Goal: Answer question/provide support: Share knowledge or assist other users

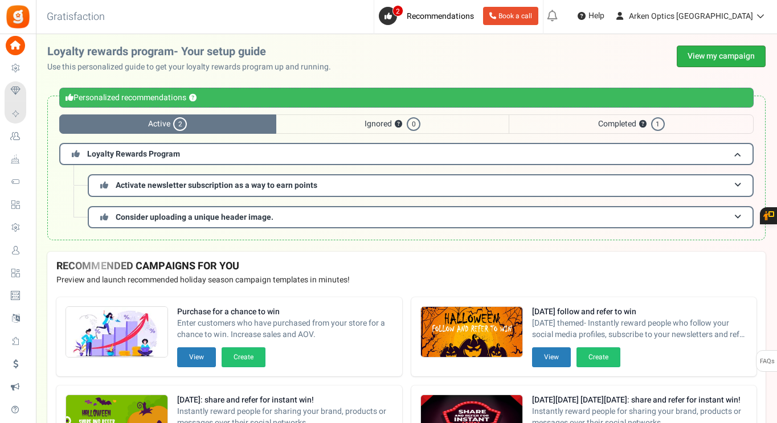
click at [731, 58] on link "View my campaign" at bounding box center [721, 57] width 89 height 22
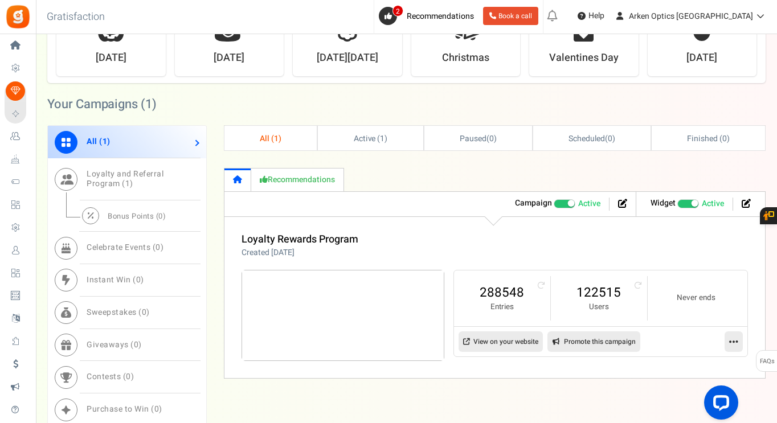
scroll to position [553, 0]
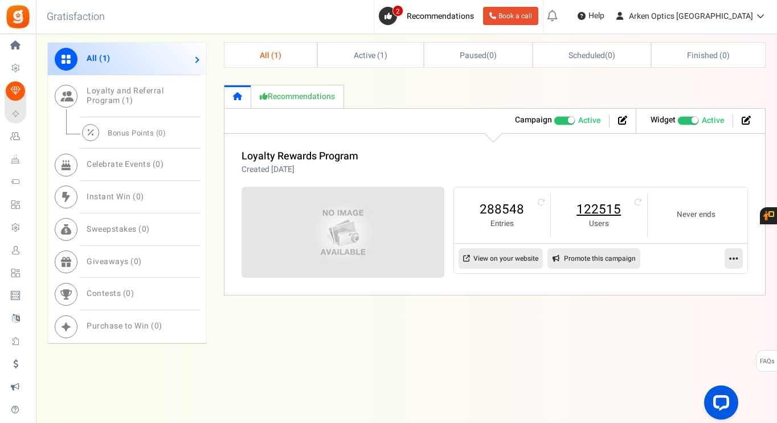
click at [606, 207] on link "122515" at bounding box center [599, 210] width 74 height 18
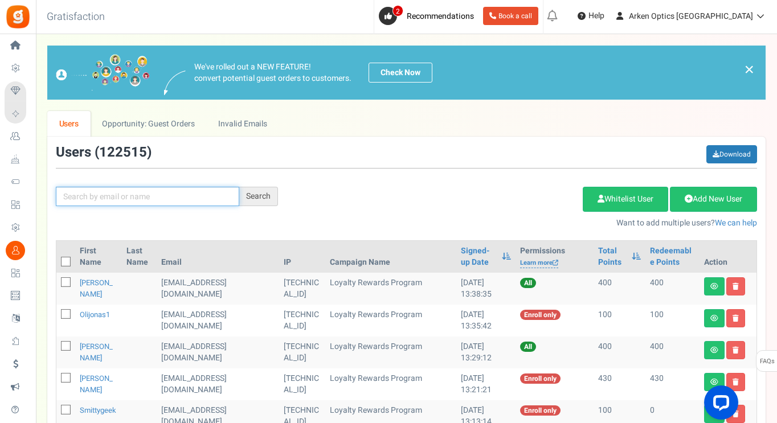
click at [152, 199] on input "text" at bounding box center [147, 196] width 183 height 19
paste input "[EMAIL_ADDRESS][DOMAIN_NAME]"
type input "[EMAIL_ADDRESS][DOMAIN_NAME]"
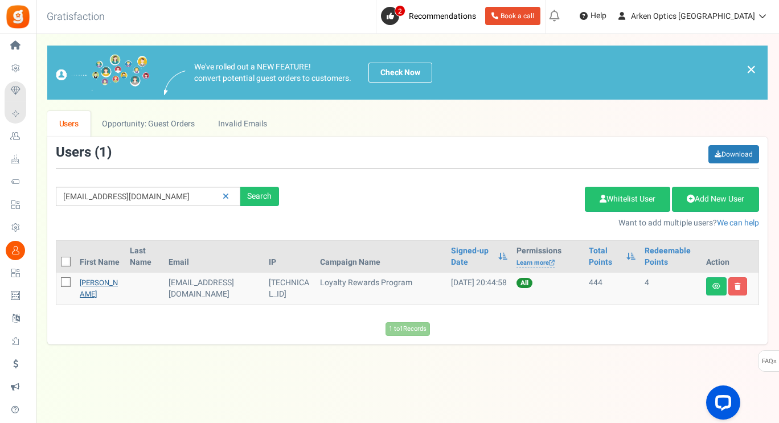
click at [91, 284] on link "[PERSON_NAME]" at bounding box center [99, 288] width 38 height 22
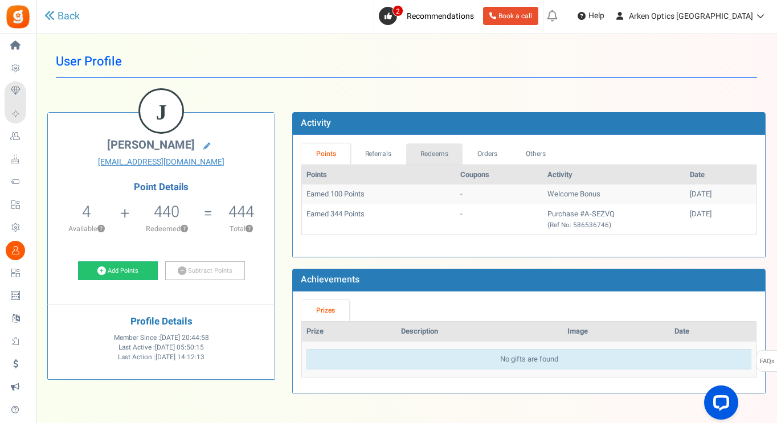
click at [422, 150] on link "Redeems" at bounding box center [434, 154] width 57 height 21
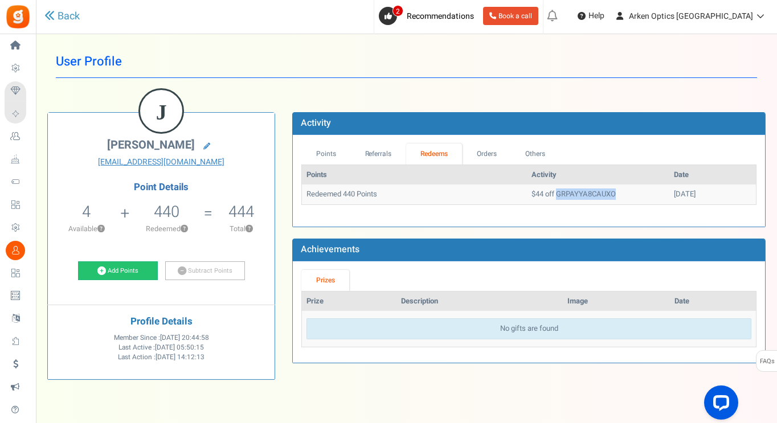
drag, startPoint x: 589, startPoint y: 190, endPoint x: 529, endPoint y: 197, distance: 59.6
click at [529, 197] on td "$44 off GRPAYYA8CAUXO" at bounding box center [598, 195] width 142 height 20
copy td "GRPAYYA8CAUXO"
click at [495, 149] on link "Orders" at bounding box center [486, 154] width 49 height 21
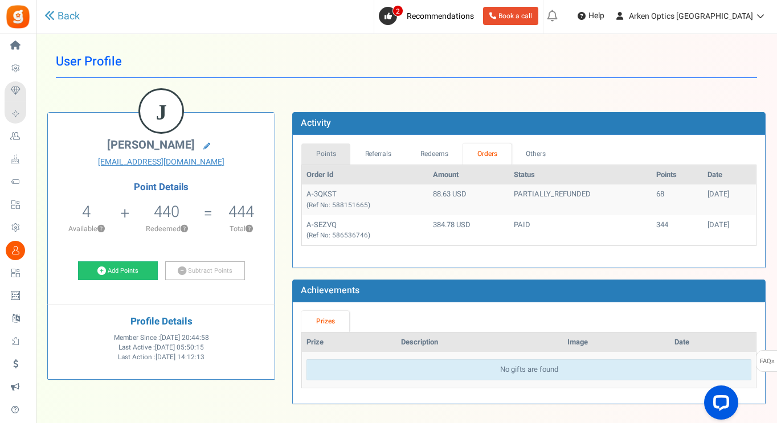
click at [332, 155] on link "Points" at bounding box center [325, 154] width 49 height 21
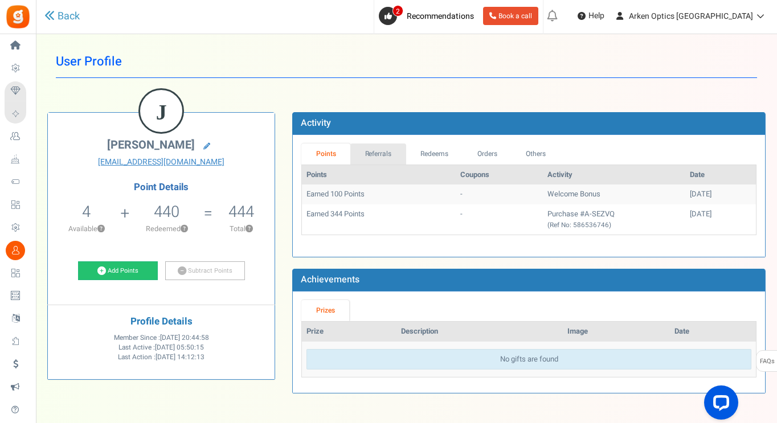
click at [384, 154] on link "Referrals" at bounding box center [378, 154] width 56 height 21
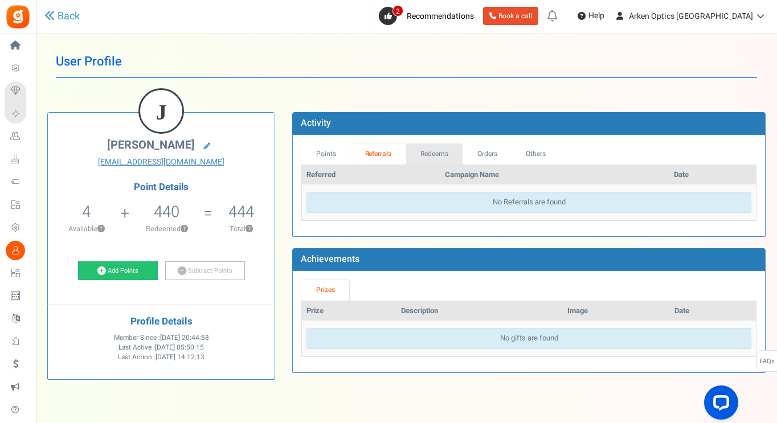
click at [431, 153] on link "Redeems" at bounding box center [434, 154] width 57 height 21
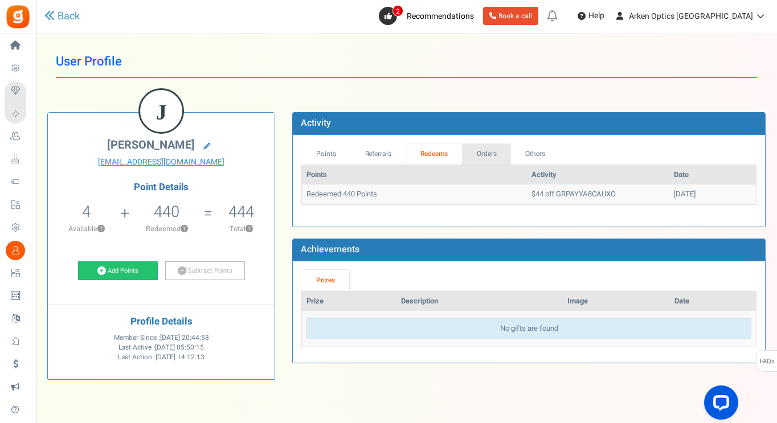
click at [488, 150] on link "Orders" at bounding box center [486, 154] width 49 height 21
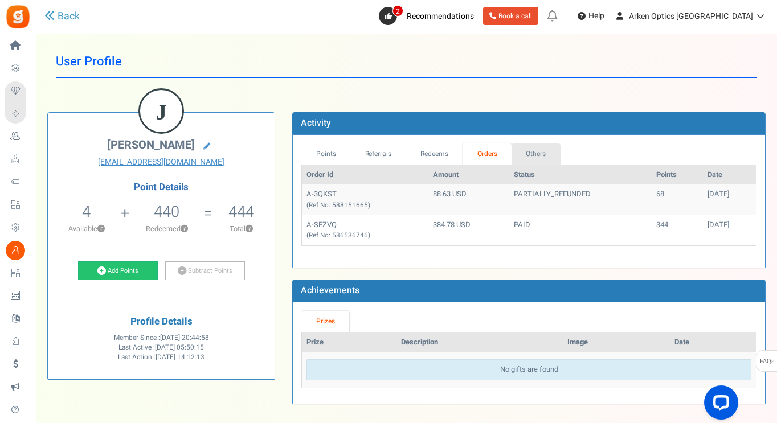
click at [538, 154] on link "Others" at bounding box center [536, 154] width 49 height 21
